Goal: Navigation & Orientation: Go to known website

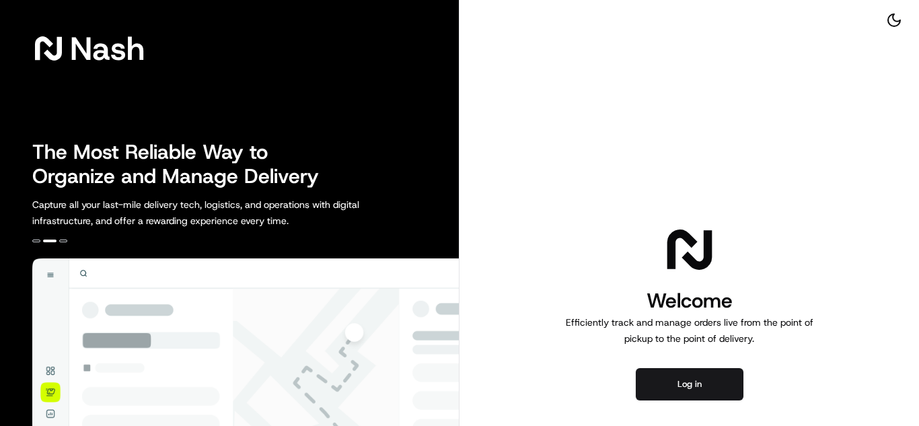
drag, startPoint x: 726, startPoint y: 389, endPoint x: 509, endPoint y: 360, distance: 219.0
click at [726, 388] on button "Log in" at bounding box center [689, 384] width 108 height 32
